Goal: Manage account settings

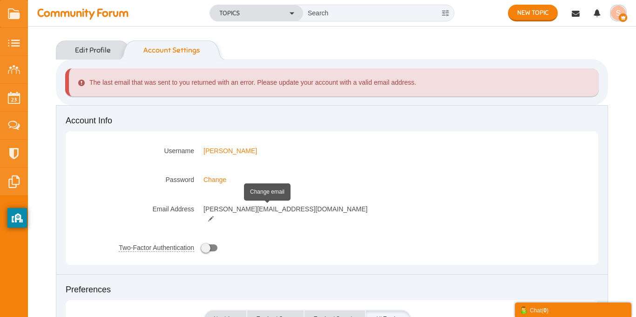
click at [219, 216] on small at bounding box center [211, 219] width 15 height 7
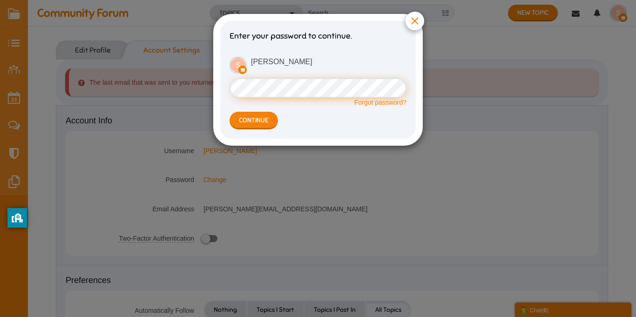
click at [230, 112] on button "Continue" at bounding box center [254, 121] width 48 height 18
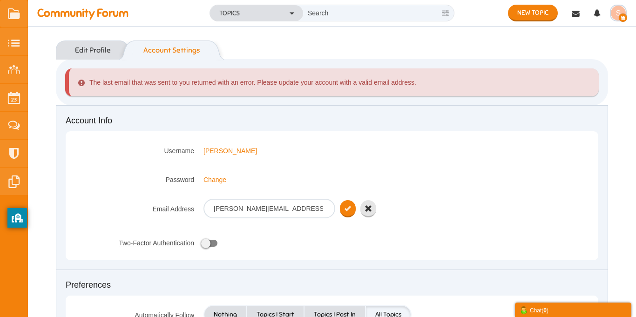
type input "sward@gmail.comm"
click at [350, 212] on icon "submit" at bounding box center [348, 209] width 7 height 8
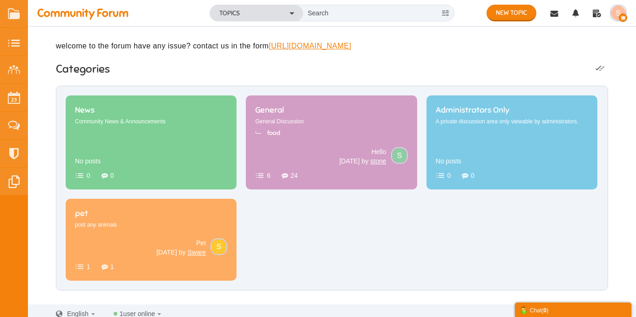
click at [619, 10] on img "button" at bounding box center [618, 13] width 15 height 15
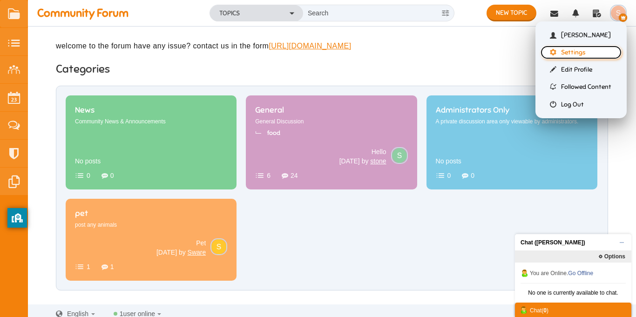
click at [586, 54] on link "Settings" at bounding box center [581, 53] width 81 height 14
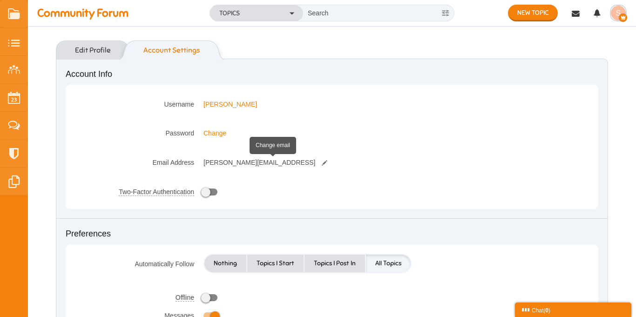
click at [317, 162] on small at bounding box center [324, 163] width 15 height 7
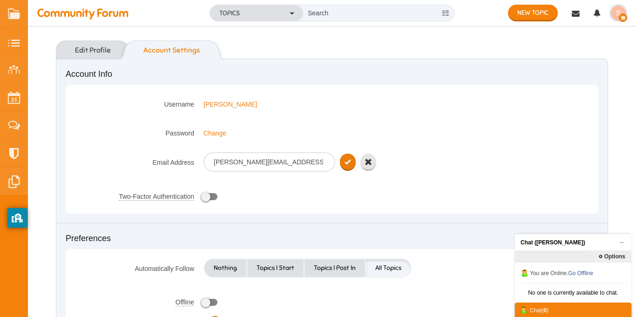
type input "sward@gmail.com"
click at [350, 162] on icon "submit" at bounding box center [348, 162] width 7 height 8
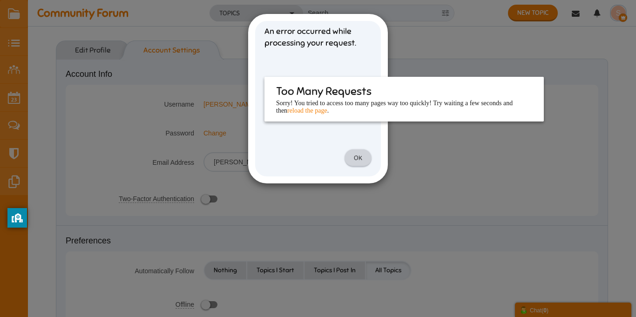
click at [359, 161] on link "OK" at bounding box center [358, 159] width 27 height 18
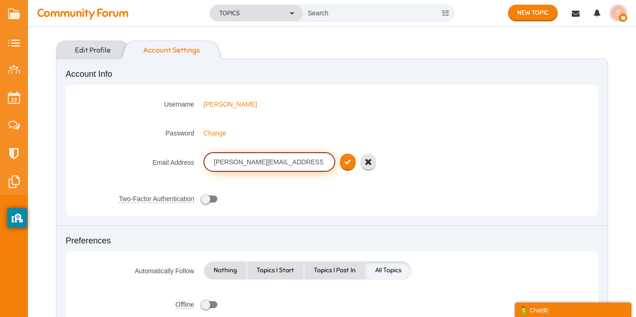
click at [320, 162] on input "[PERSON_NAME][EMAIL_ADDRESS][DOMAIN_NAME]" at bounding box center [270, 162] width 132 height 20
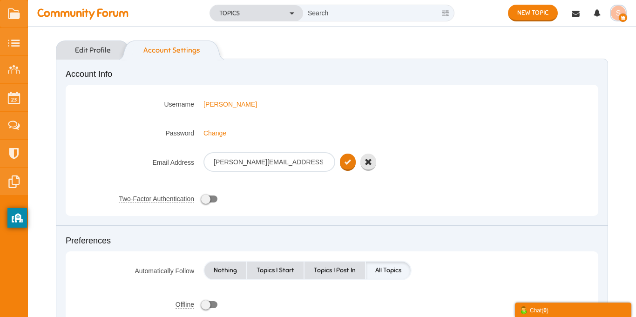
click at [345, 161] on icon "submit" at bounding box center [348, 162] width 7 height 8
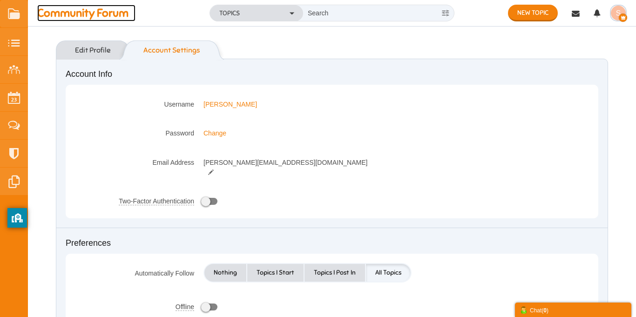
click at [92, 9] on span "Community Forum" at bounding box center [86, 13] width 98 height 17
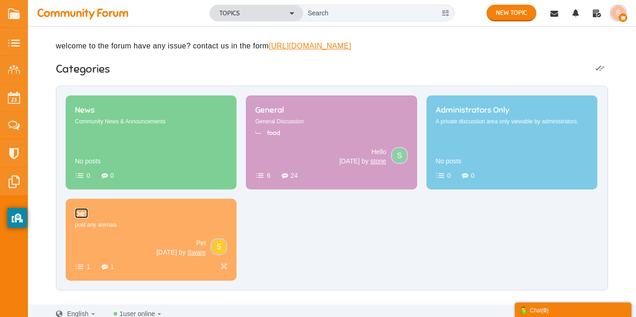
click at [88, 219] on span "pet" at bounding box center [81, 213] width 13 height 10
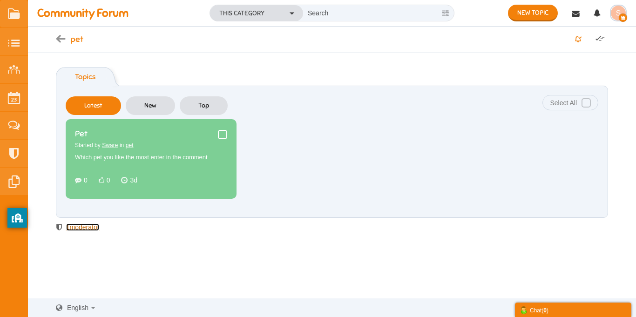
click at [91, 227] on span "moderator" at bounding box center [85, 227] width 30 height 7
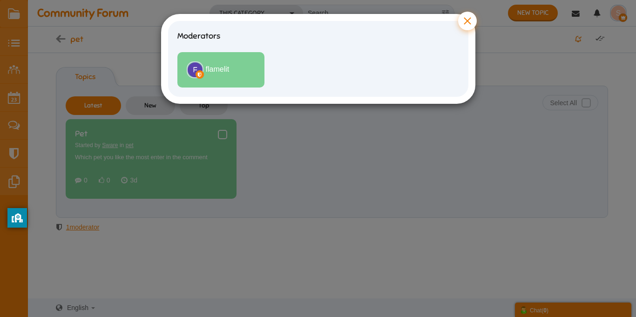
click at [463, 24] on button "×" at bounding box center [467, 21] width 19 height 19
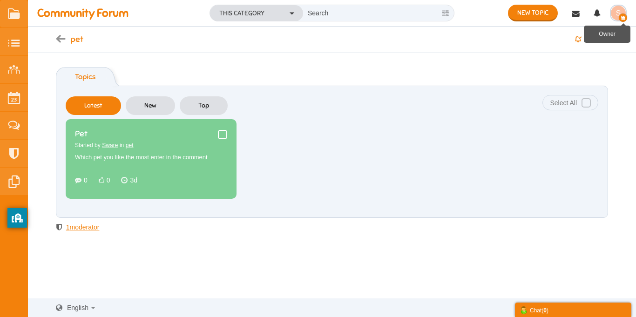
click at [624, 14] on icon "button" at bounding box center [623, 18] width 8 height 8
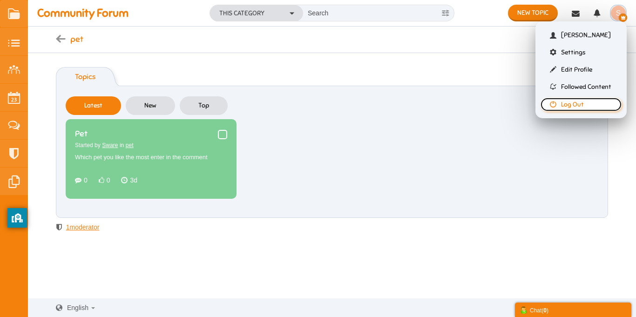
click at [578, 110] on link "Log Out" at bounding box center [581, 105] width 81 height 14
